Goal: Task Accomplishment & Management: Use online tool/utility

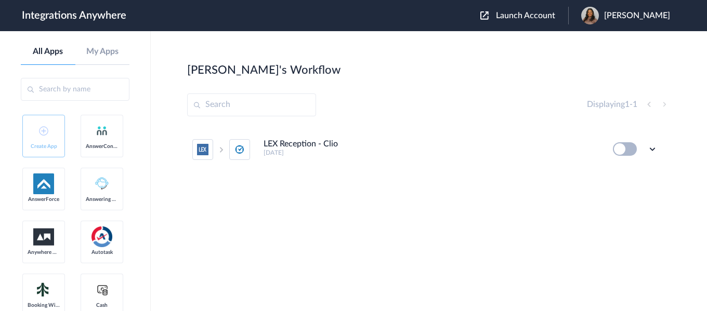
click at [520, 11] on button "Launch Account" at bounding box center [524, 16] width 88 height 10
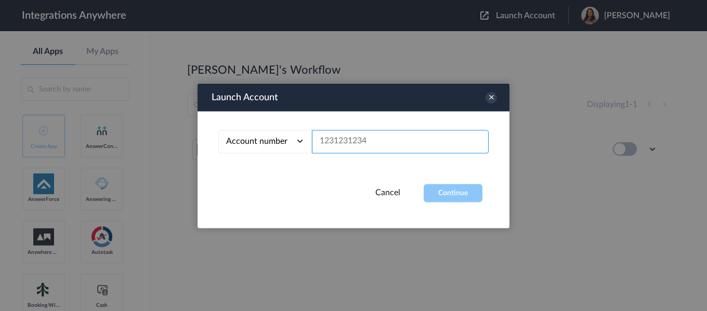
paste input "8252033546"
type input "8252033546"
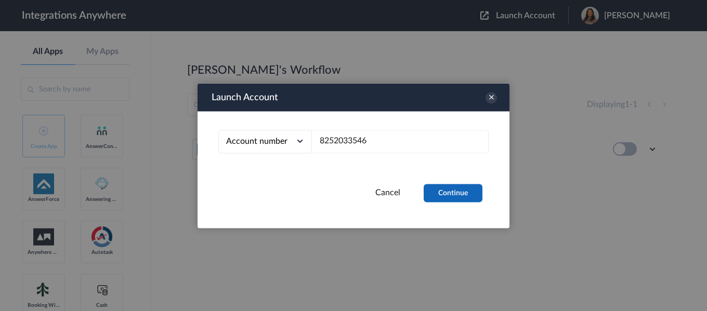
click at [457, 192] on button "Continue" at bounding box center [453, 193] width 59 height 18
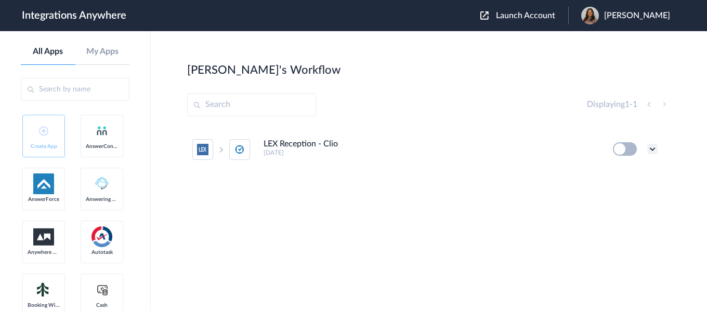
click at [649, 151] on icon at bounding box center [652, 149] width 10 height 10
click at [625, 169] on li "Edit" at bounding box center [624, 173] width 68 height 19
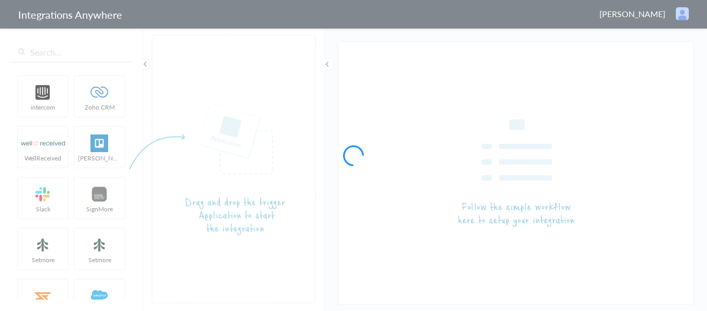
type input "LEX Reception - Clio"
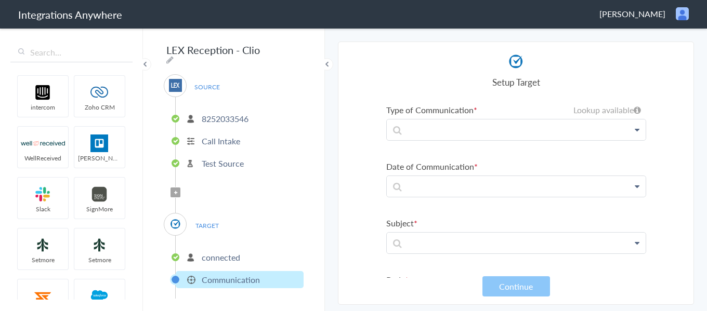
click at [177, 191] on icon at bounding box center [175, 193] width 3 height 4
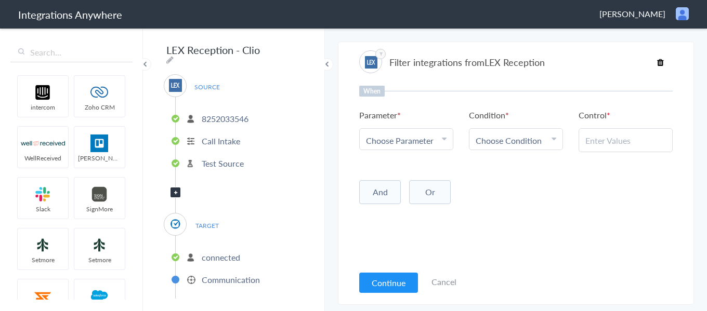
click at [422, 137] on span "Choose Parameter" at bounding box center [400, 141] width 68 height 12
click at [416, 171] on input "text" at bounding box center [406, 169] width 93 height 22
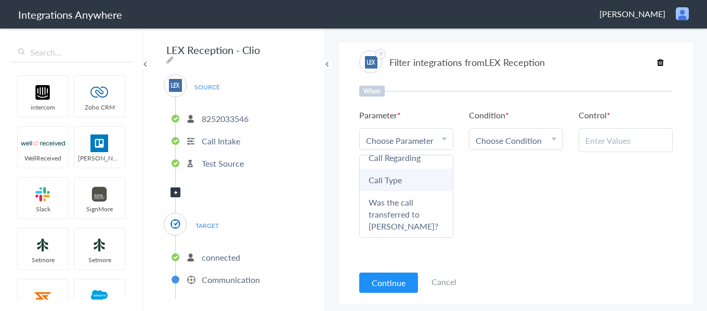
type input "call"
click at [415, 174] on link "Call Type" at bounding box center [406, 180] width 93 height 22
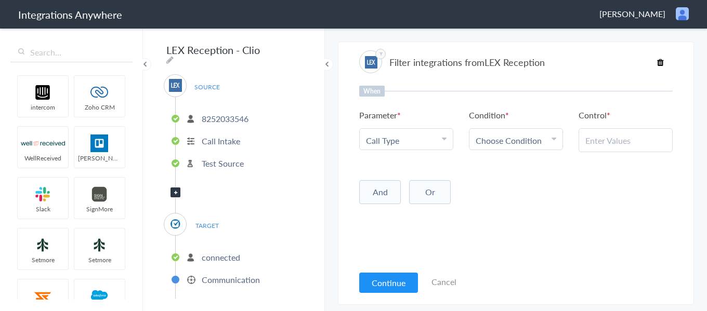
click at [508, 145] on span "Choose Condition" at bounding box center [509, 141] width 66 height 12
click at [504, 194] on link "Contains" at bounding box center [515, 191] width 93 height 22
click at [620, 145] on input "text" at bounding box center [625, 141] width 81 height 12
type input "Existing Client"
click at [561, 219] on div "When Parameter Choose Parameter Call Type First Name Last Name Email Phone Inst…" at bounding box center [515, 175] width 313 height 179
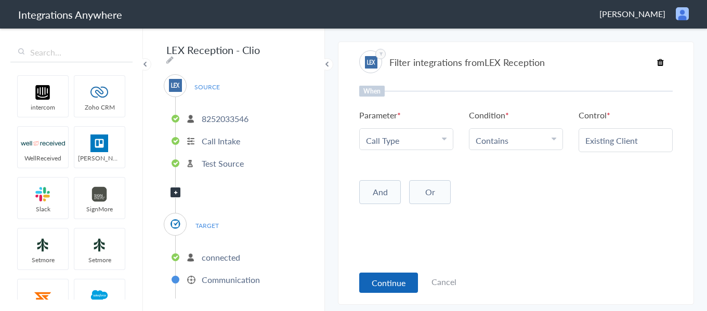
click at [366, 291] on button "Continue" at bounding box center [388, 283] width 59 height 20
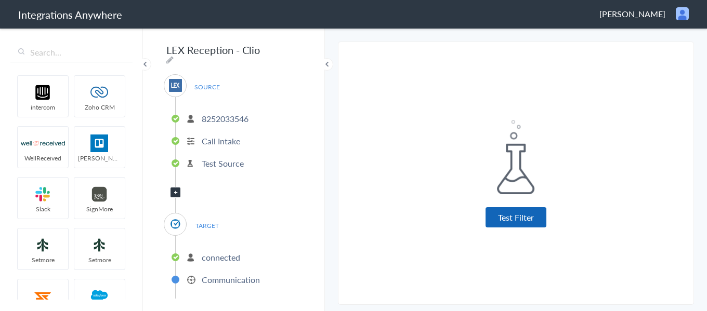
click at [499, 225] on button "Test Filter" at bounding box center [516, 217] width 61 height 20
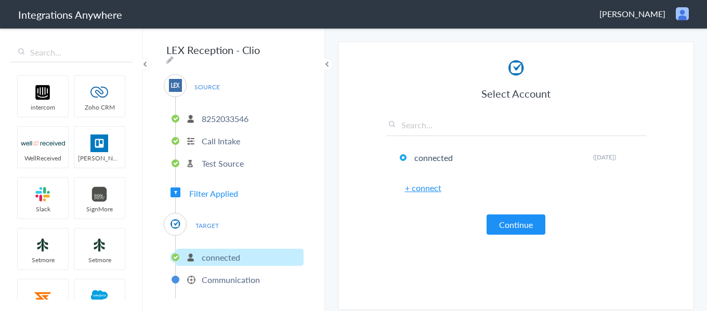
click at [499, 225] on button "Continue" at bounding box center [516, 225] width 59 height 20
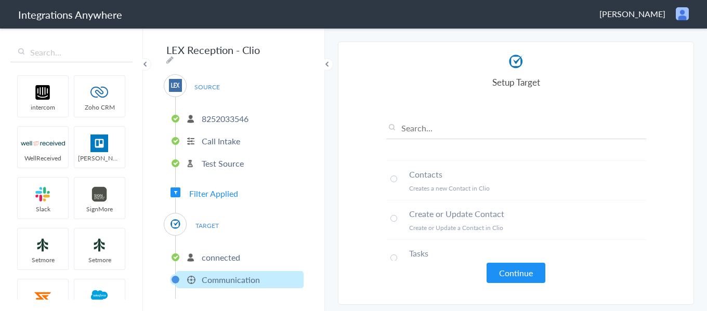
scroll to position [54, 0]
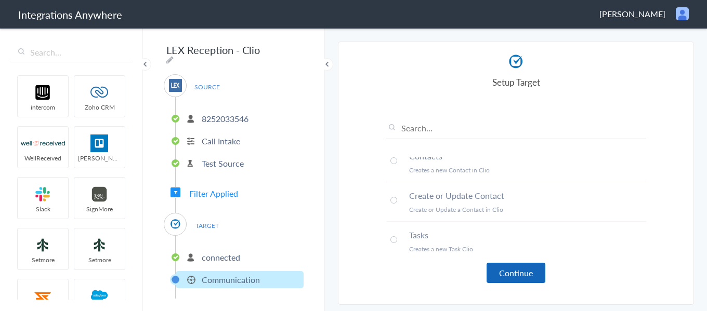
click at [509, 270] on button "Continue" at bounding box center [516, 273] width 59 height 20
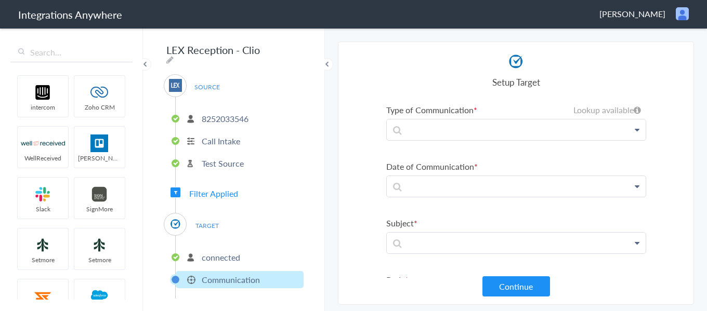
click at [635, 131] on icon at bounding box center [637, 130] width 5 height 8
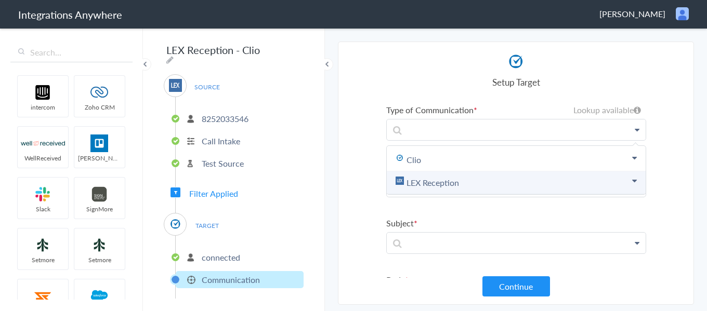
click at [452, 179] on link "LEX Reception" at bounding box center [516, 183] width 259 height 23
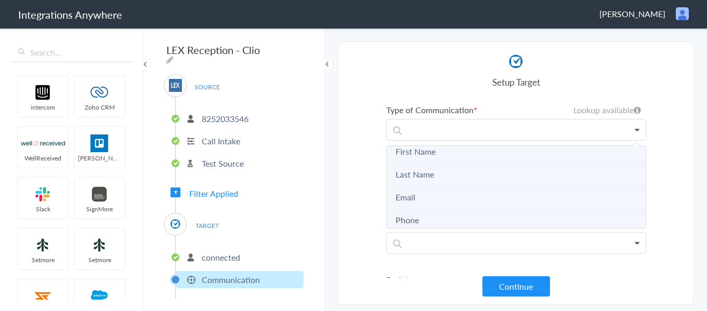
scroll to position [0, 0]
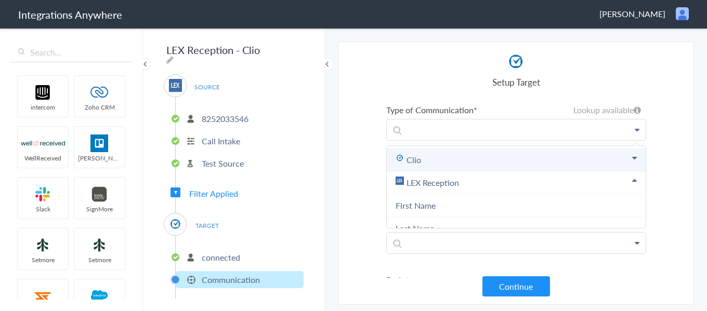
click at [435, 160] on link "Clio" at bounding box center [516, 160] width 259 height 23
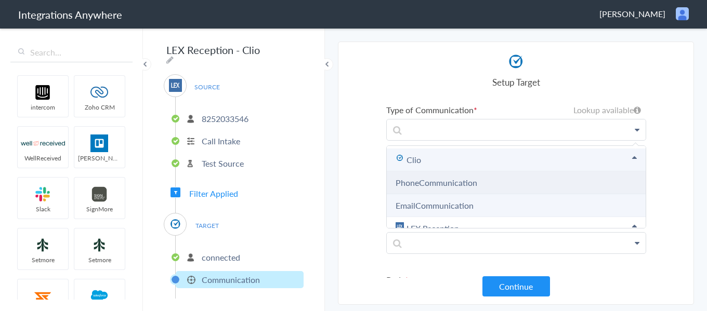
click at [430, 181] on link "PhoneCommunication" at bounding box center [437, 183] width 82 height 12
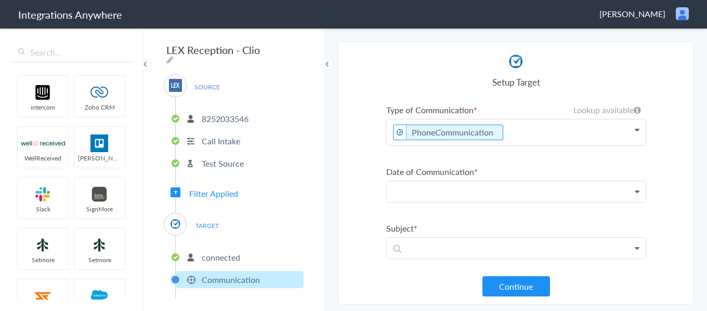
click at [428, 195] on p at bounding box center [516, 191] width 259 height 21
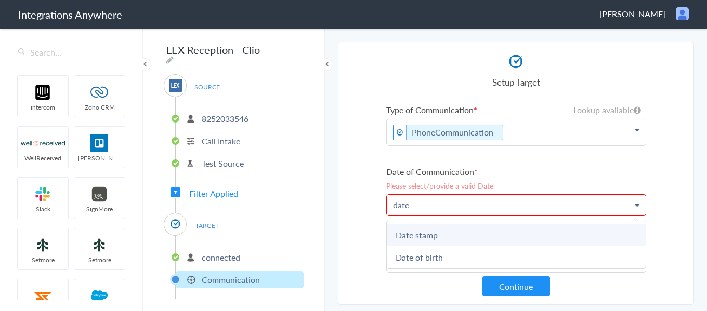
click at [414, 233] on link "Date stamp" at bounding box center [516, 235] width 259 height 22
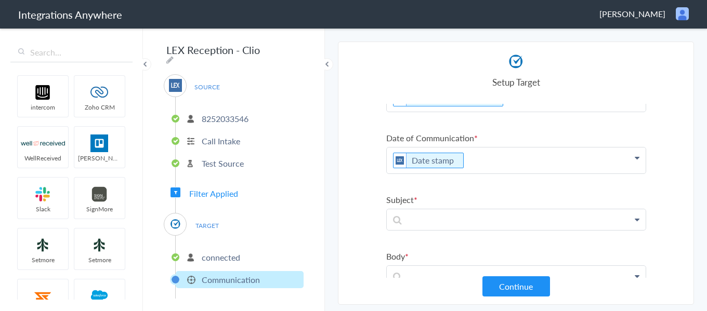
scroll to position [52, 0]
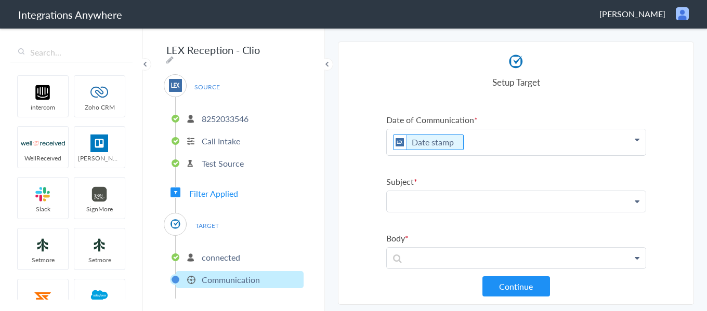
click at [423, 199] on p at bounding box center [516, 201] width 259 height 21
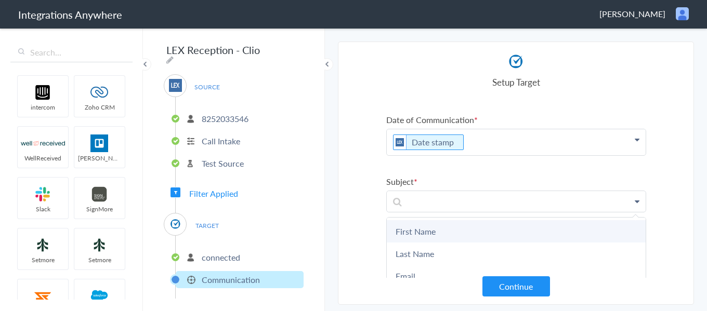
click at [414, 223] on link "First Name" at bounding box center [516, 231] width 259 height 22
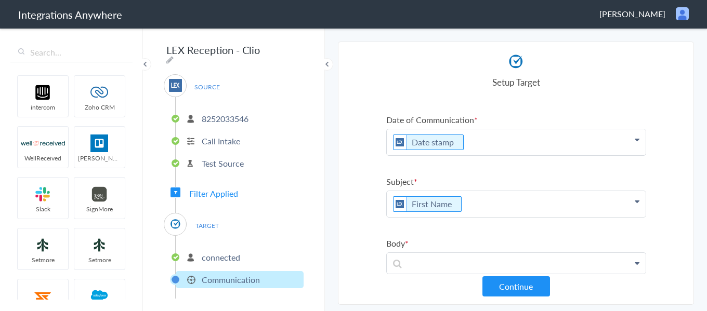
click at [482, 200] on p "First Name" at bounding box center [516, 204] width 259 height 26
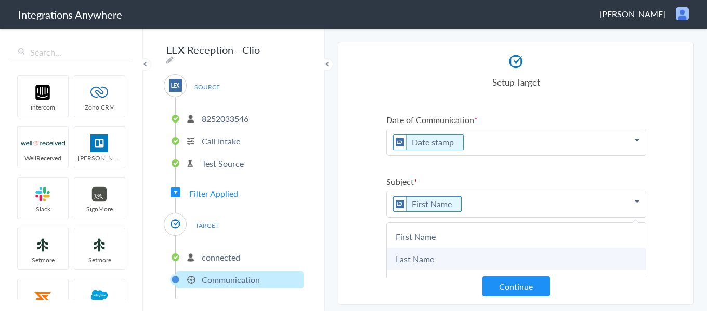
click at [436, 255] on link "Last Name" at bounding box center [516, 259] width 259 height 22
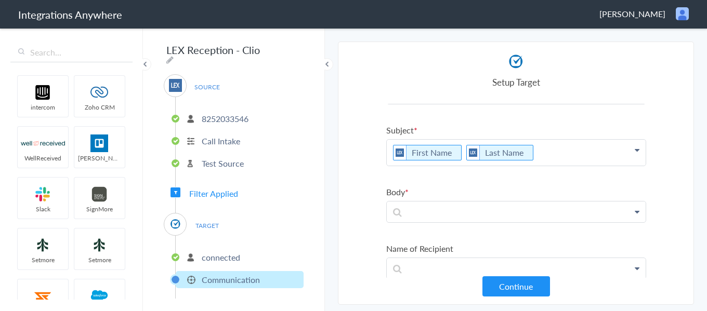
scroll to position [104, 0]
click at [433, 210] on p at bounding box center [516, 211] width 259 height 21
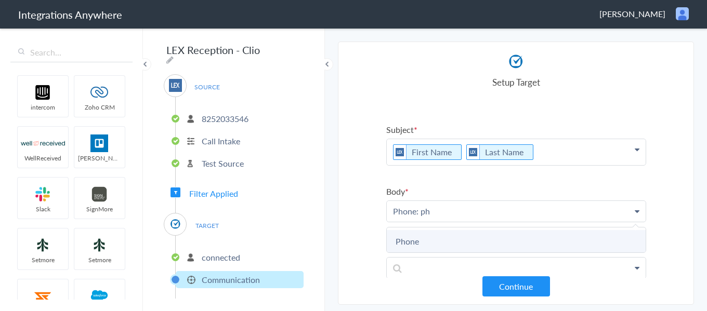
click at [403, 239] on link "Phone" at bounding box center [516, 241] width 259 height 22
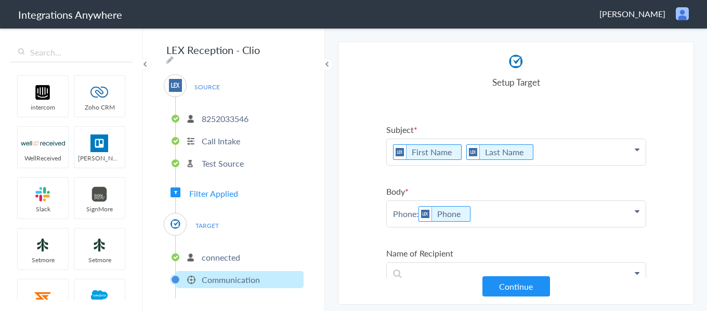
click at [492, 214] on p "Phone: Phone" at bounding box center [516, 214] width 259 height 26
click at [481, 259] on link "Message" at bounding box center [516, 258] width 259 height 22
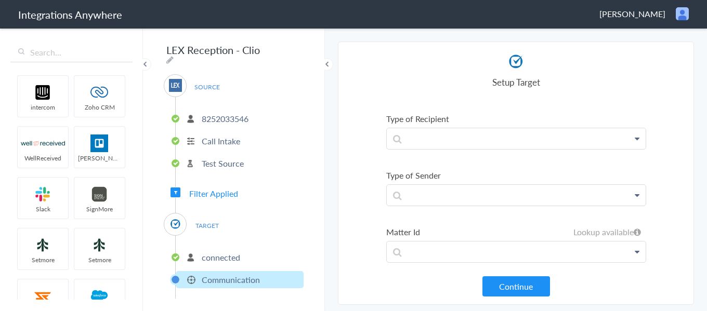
scroll to position [374, 0]
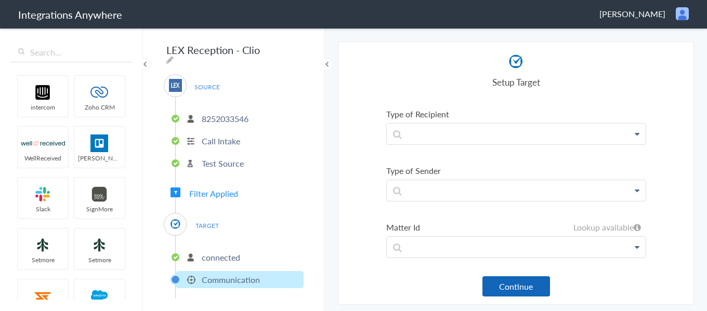
click at [506, 286] on button "Continue" at bounding box center [516, 287] width 68 height 20
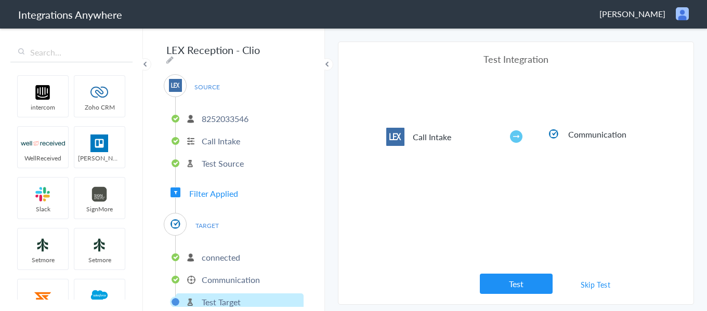
click at [510, 180] on div "Test Integration Call Intake Communication View test data Your Integration has …" at bounding box center [516, 174] width 260 height 242
click at [527, 285] on button "Test" at bounding box center [516, 284] width 73 height 20
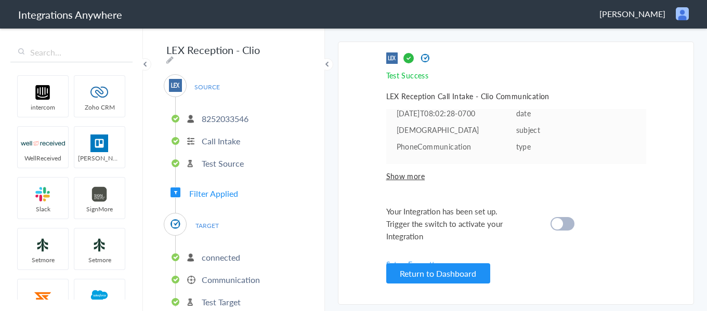
scroll to position [14, 0]
click at [560, 230] on div at bounding box center [563, 224] width 24 height 14
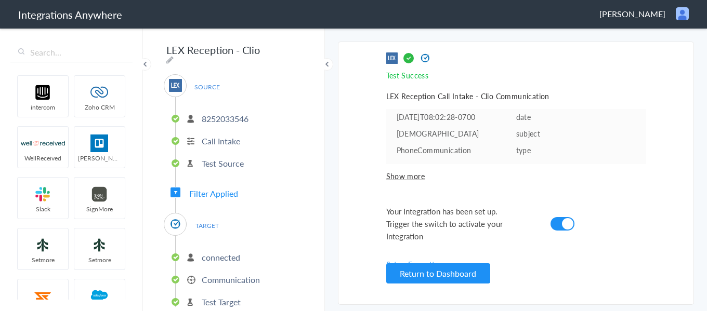
scroll to position [0, 0]
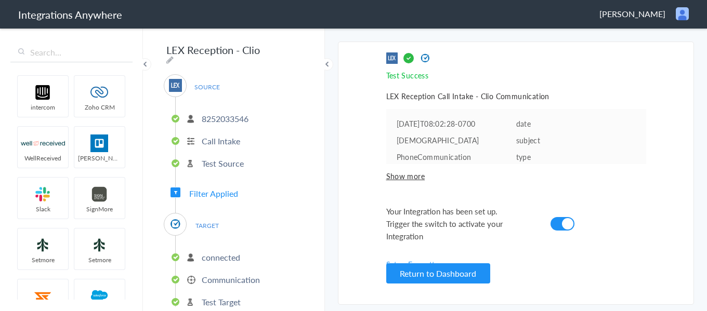
click at [223, 276] on p "Communication" at bounding box center [231, 280] width 58 height 12
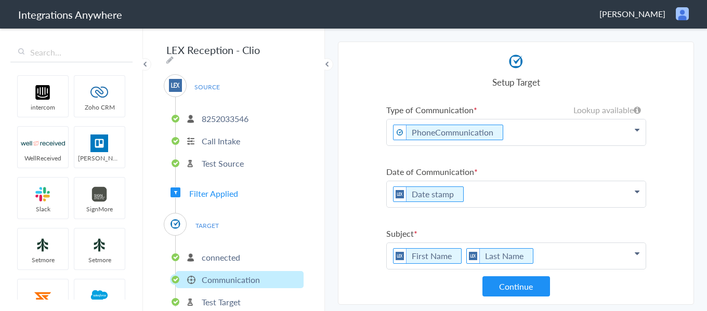
click at [517, 133] on p "PhoneCommunication" at bounding box center [516, 133] width 259 height 26
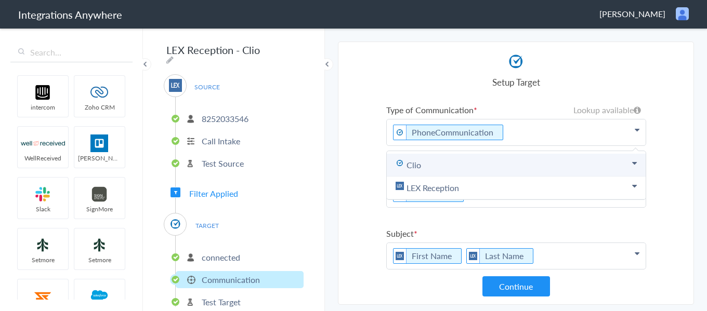
click at [477, 162] on link "Clio" at bounding box center [516, 165] width 259 height 23
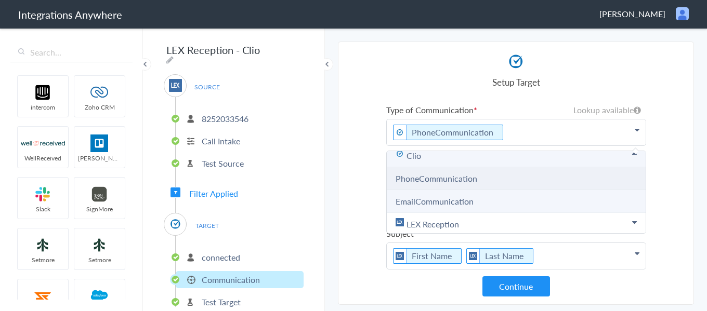
scroll to position [12, 0]
click at [463, 198] on link "EmailCommunication" at bounding box center [435, 199] width 78 height 12
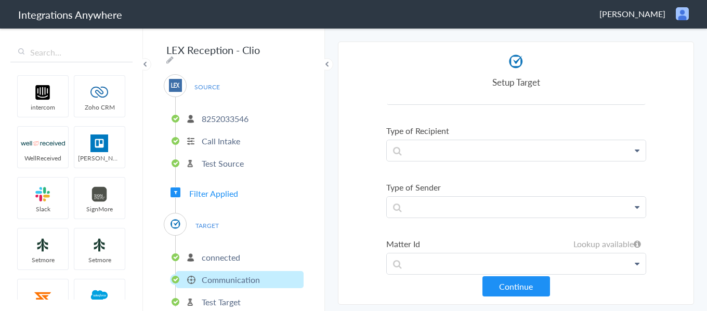
scroll to position [374, 0]
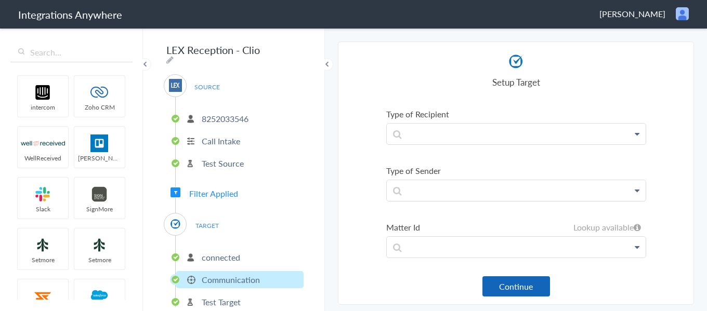
click at [508, 280] on button "Continue" at bounding box center [516, 287] width 68 height 20
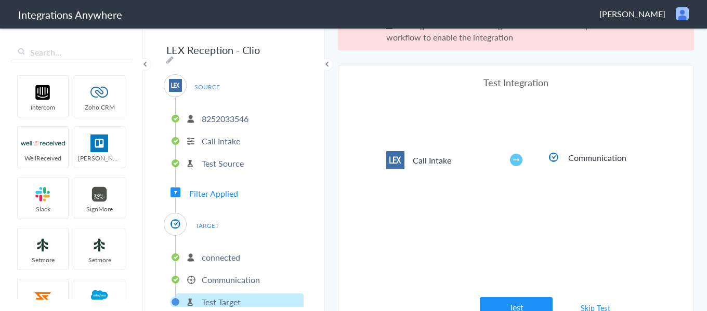
scroll to position [38, 0]
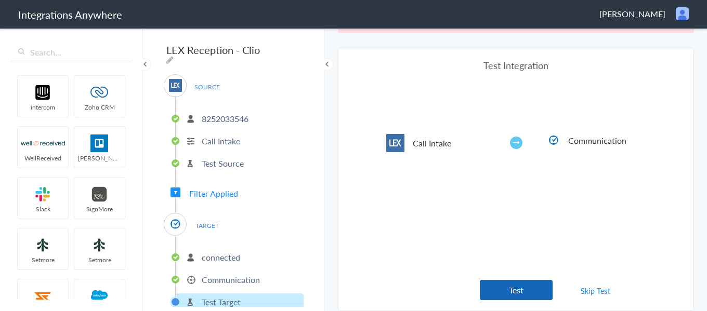
click at [500, 288] on button "Test" at bounding box center [516, 290] width 73 height 20
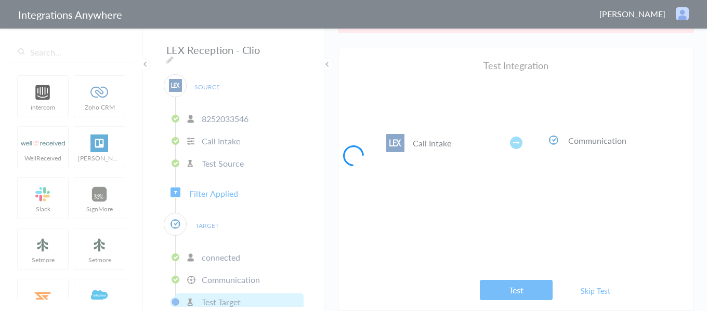
scroll to position [0, 0]
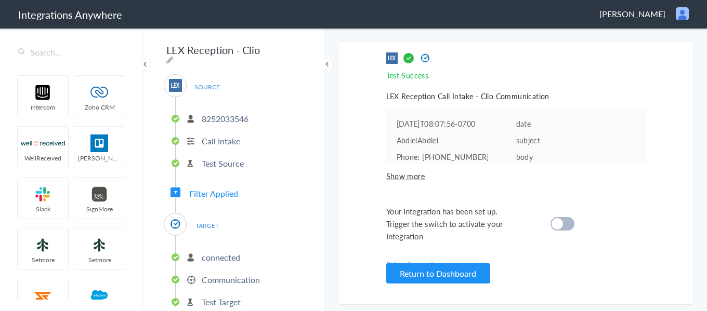
click at [403, 181] on span "Show more" at bounding box center [516, 176] width 260 height 10
click at [226, 280] on p "Communication" at bounding box center [231, 280] width 58 height 12
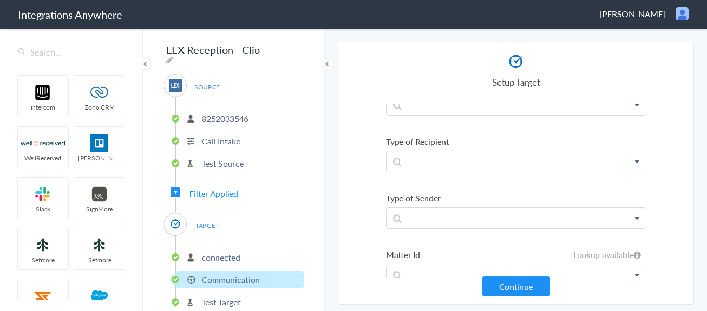
scroll to position [270, 0]
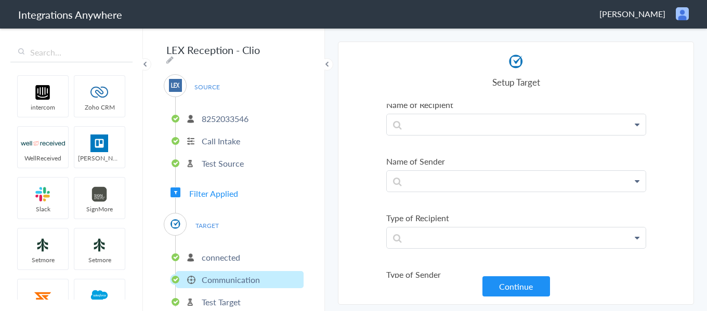
click at [226, 252] on p "connected" at bounding box center [221, 258] width 38 height 12
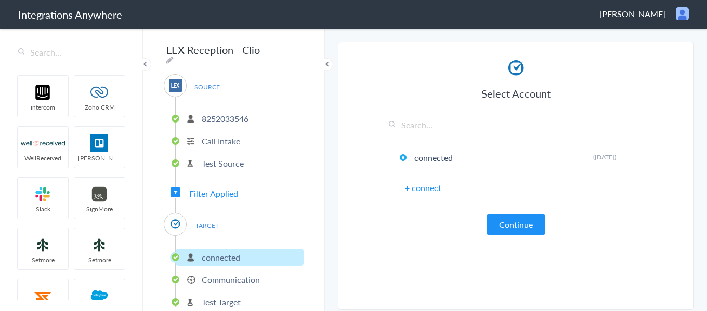
click at [208, 221] on span "TARGET" at bounding box center [207, 226] width 40 height 14
click at [219, 192] on span "Filter Applied" at bounding box center [213, 194] width 49 height 12
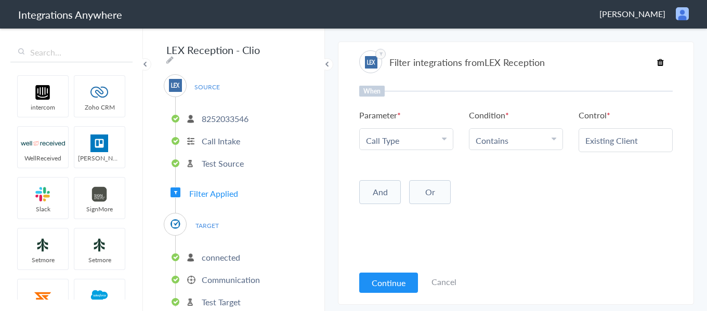
click at [249, 274] on p "Communication" at bounding box center [231, 280] width 58 height 12
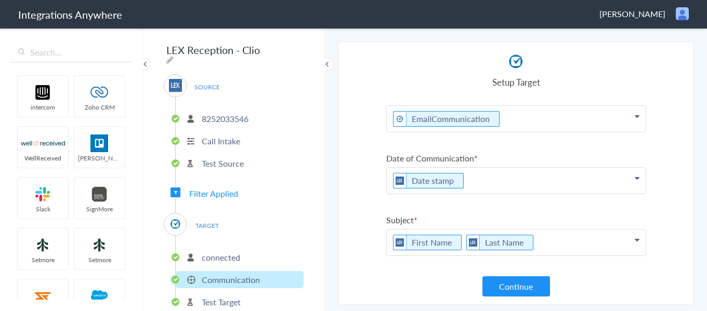
scroll to position [0, 0]
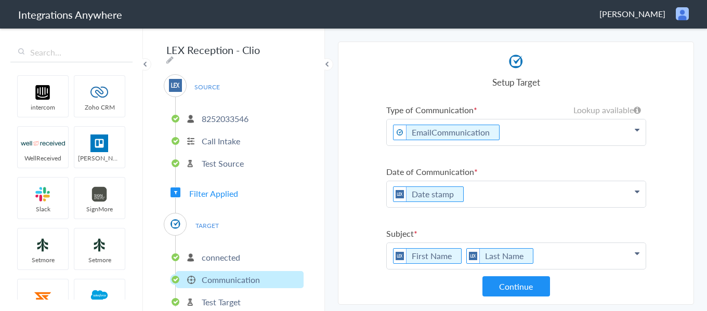
click at [233, 161] on p "Test Source" at bounding box center [223, 164] width 42 height 12
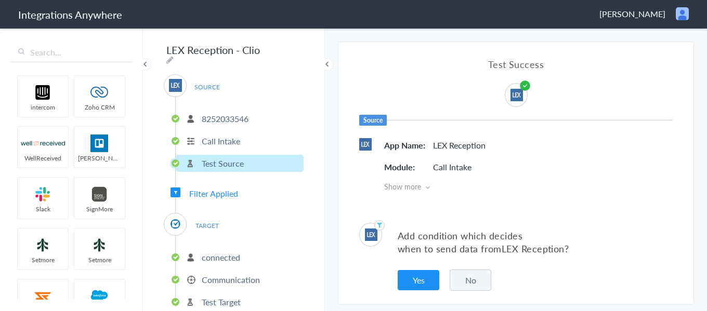
click at [431, 279] on button "Yes" at bounding box center [419, 280] width 42 height 20
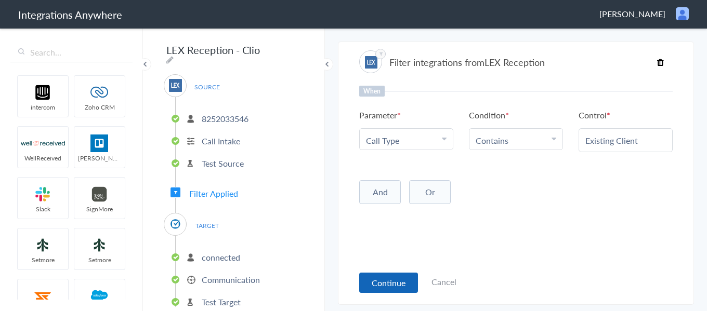
click at [395, 279] on button "Continue" at bounding box center [388, 283] width 59 height 20
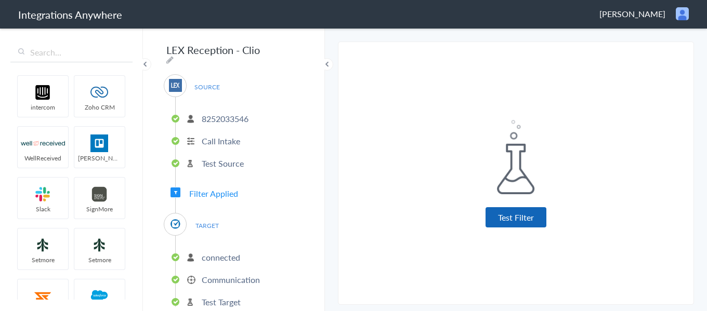
click at [501, 217] on button "Test Filter" at bounding box center [516, 217] width 61 height 20
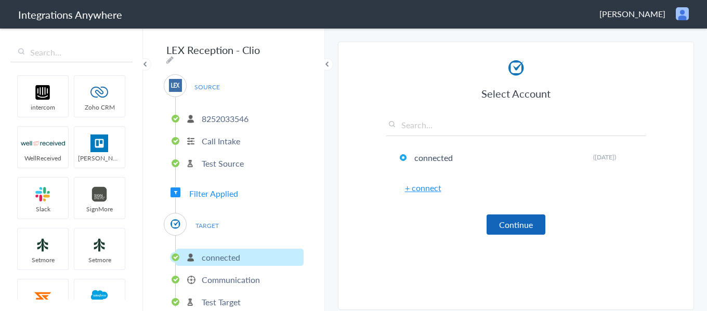
click at [503, 220] on button "Continue" at bounding box center [516, 225] width 59 height 20
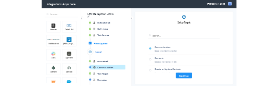
scroll to position [34, 0]
